Goal: Transaction & Acquisition: Purchase product/service

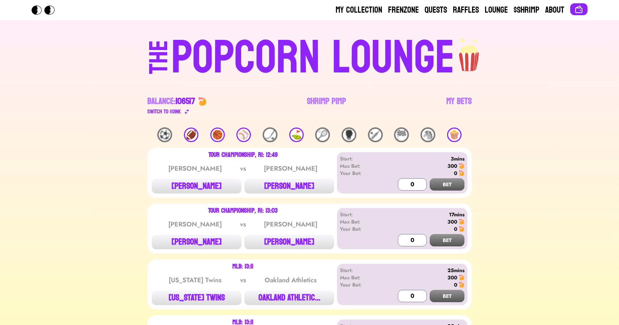
click at [297, 138] on div "⛳️" at bounding box center [296, 134] width 14 height 14
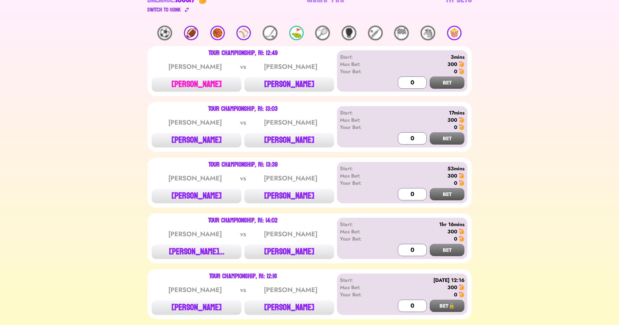
scroll to position [101, 0]
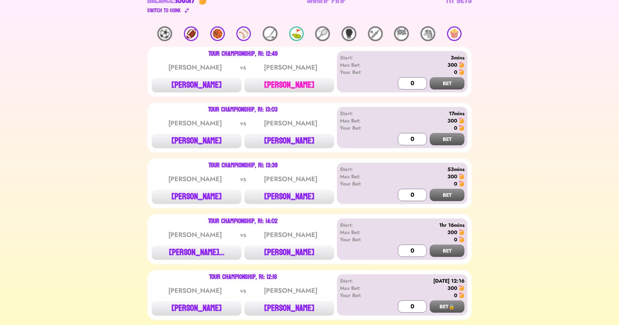
click at [273, 89] on button "[PERSON_NAME]" at bounding box center [289, 85] width 90 height 14
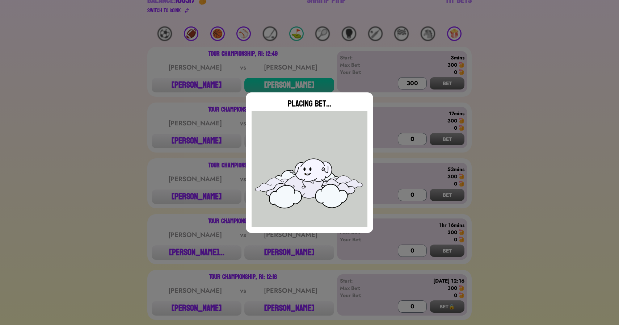
type input "0"
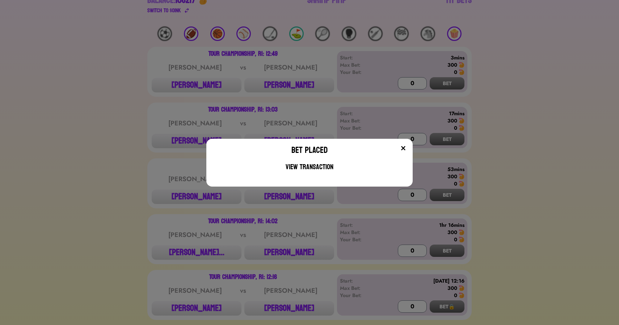
click at [169, 117] on div "Bet Placed View Transaction" at bounding box center [309, 162] width 619 height 325
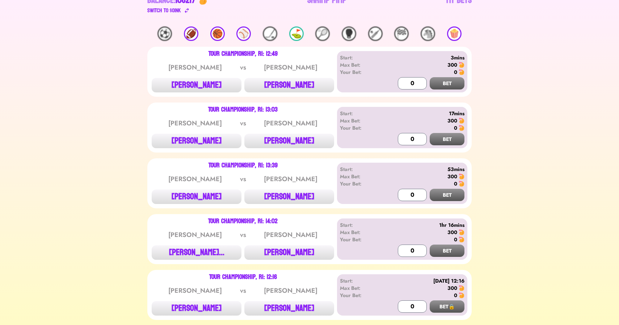
scroll to position [127, 0]
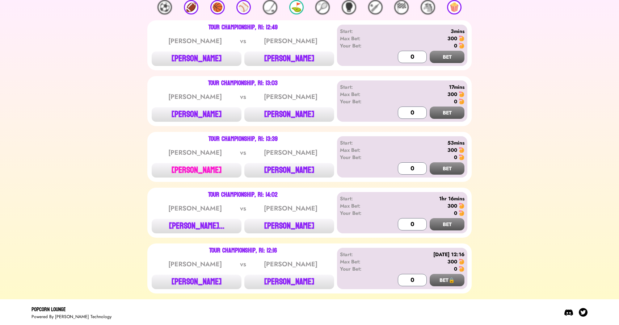
click at [190, 168] on button "[PERSON_NAME]" at bounding box center [197, 170] width 90 height 14
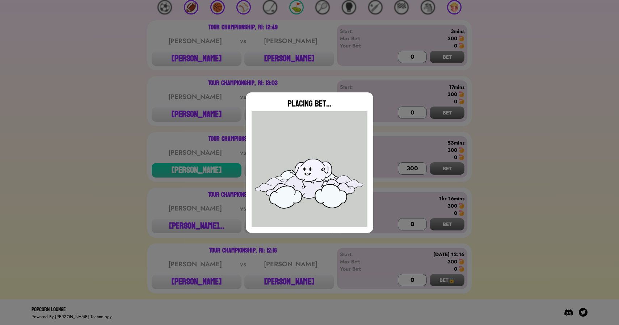
type input "0"
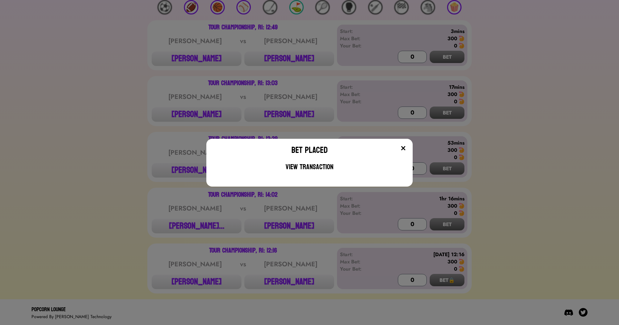
scroll to position [111, 0]
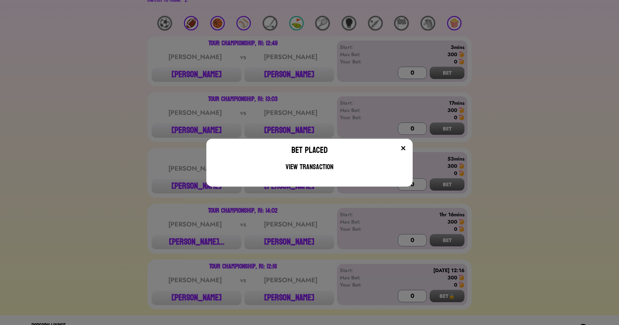
click at [181, 242] on div "Bet Placed View Transaction" at bounding box center [309, 162] width 619 height 325
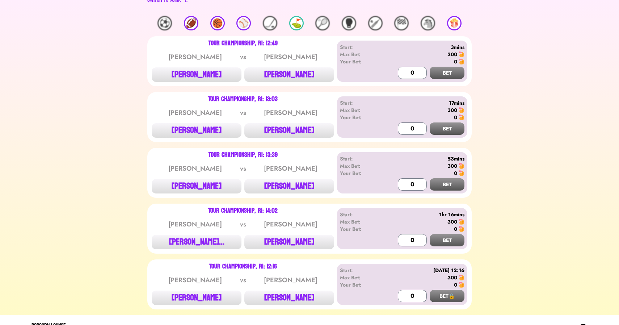
click at [181, 242] on button "[PERSON_NAME]..." at bounding box center [197, 242] width 90 height 14
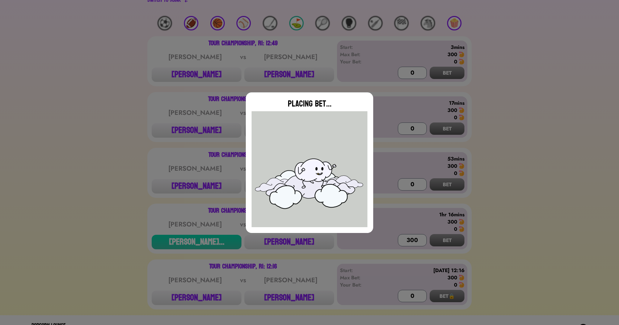
type input "0"
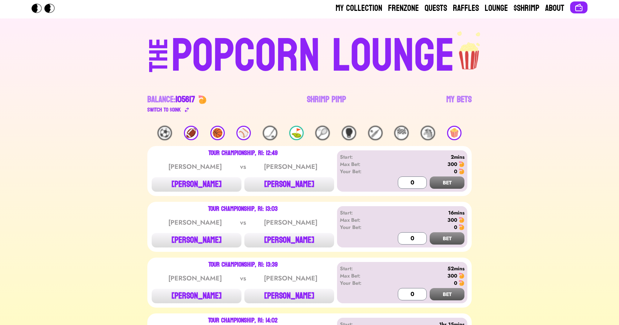
scroll to position [0, 0]
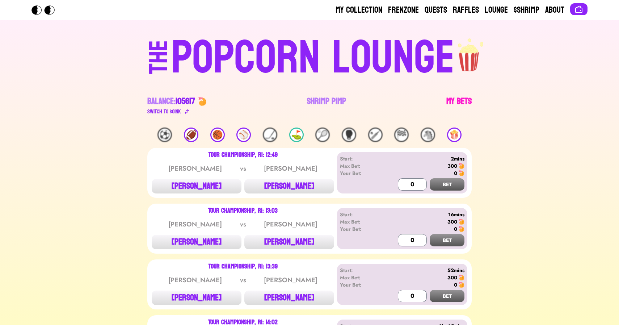
click at [456, 96] on link "My Bets" at bounding box center [458, 106] width 25 height 20
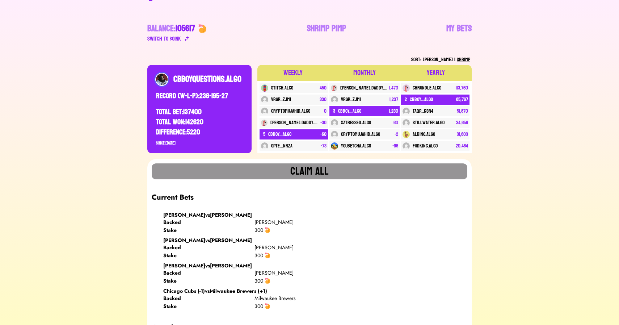
scroll to position [53, 0]
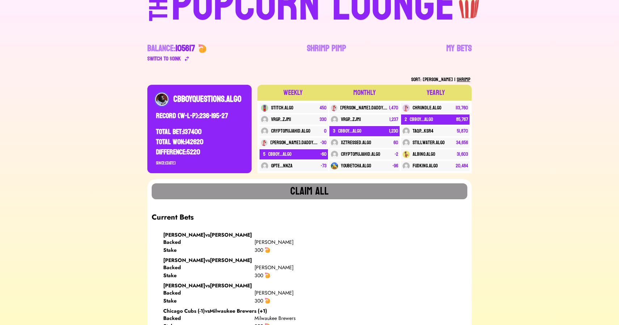
click at [218, 7] on div "POPCORN LOUNGE" at bounding box center [312, 5] width 283 height 46
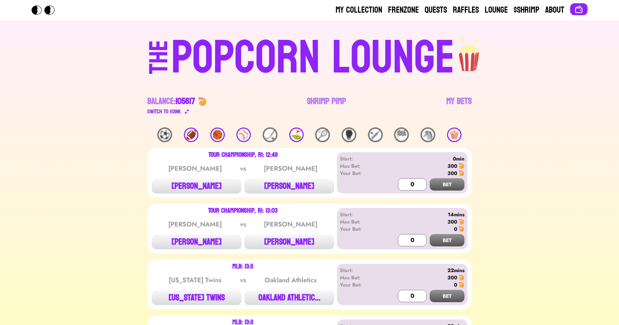
click at [194, 133] on div "🏈" at bounding box center [191, 134] width 14 height 14
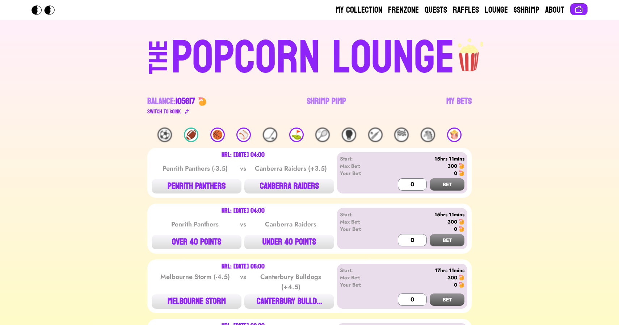
click at [194, 133] on div "🏈" at bounding box center [191, 134] width 14 height 14
